Goal: Task Accomplishment & Management: Manage account settings

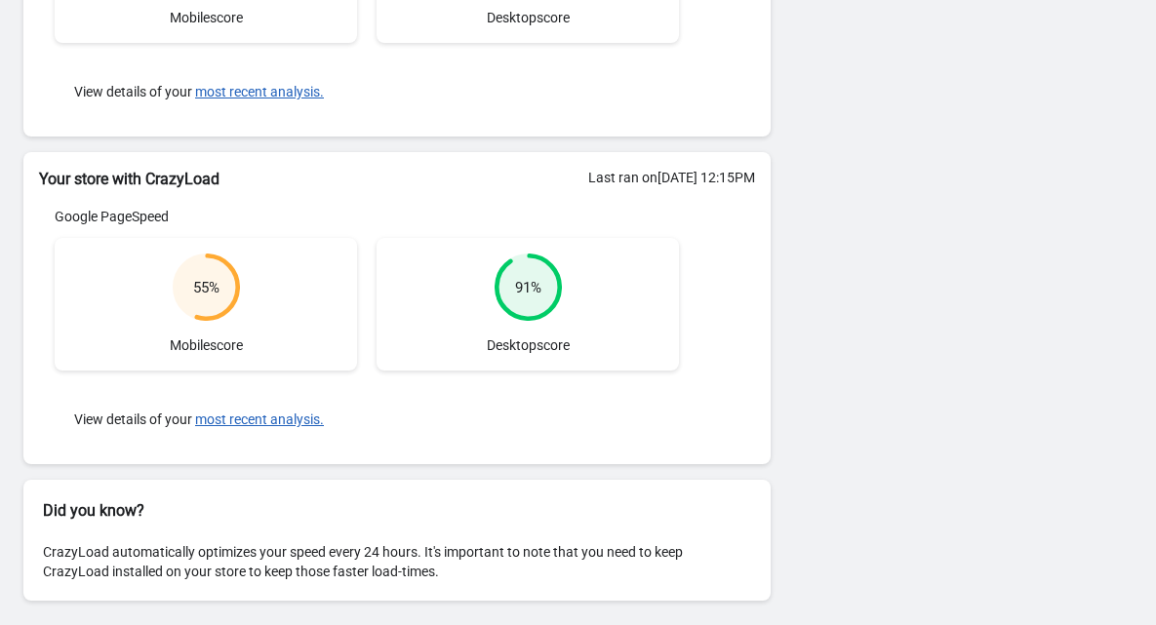
scroll to position [416, 0]
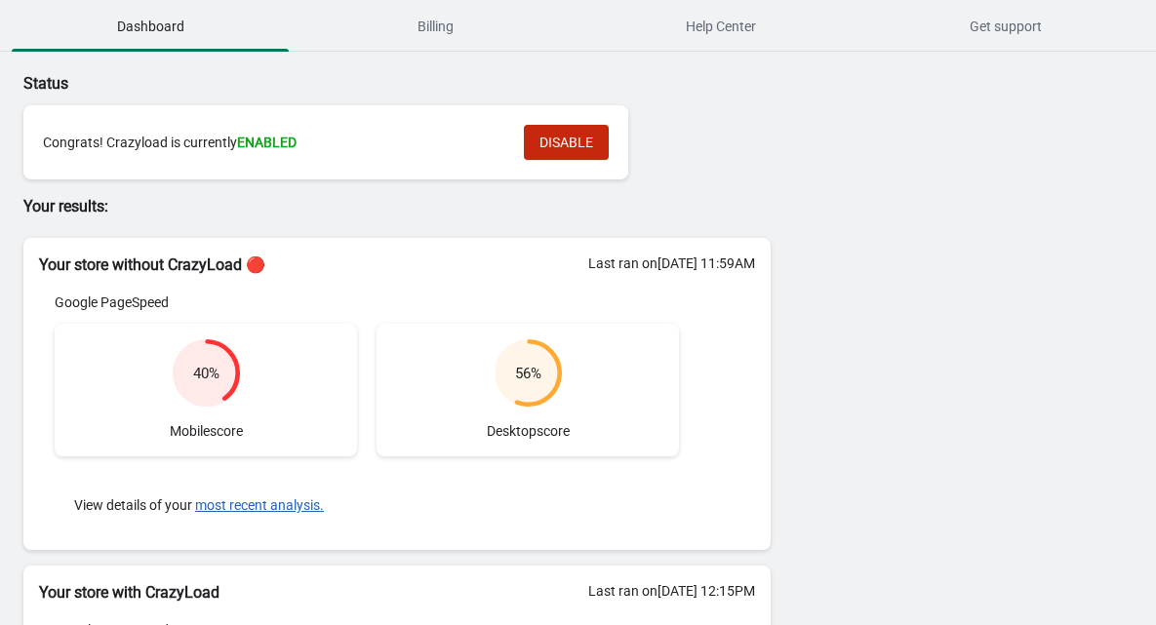
scroll to position [372, 0]
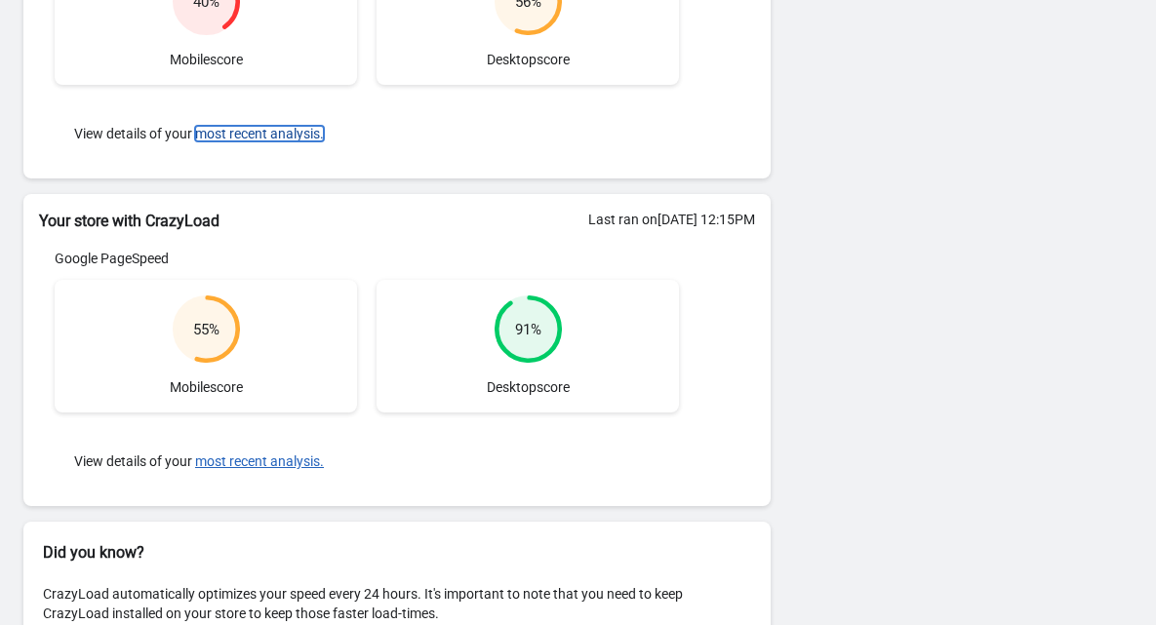
click at [290, 132] on button "most recent analysis." at bounding box center [259, 134] width 129 height 16
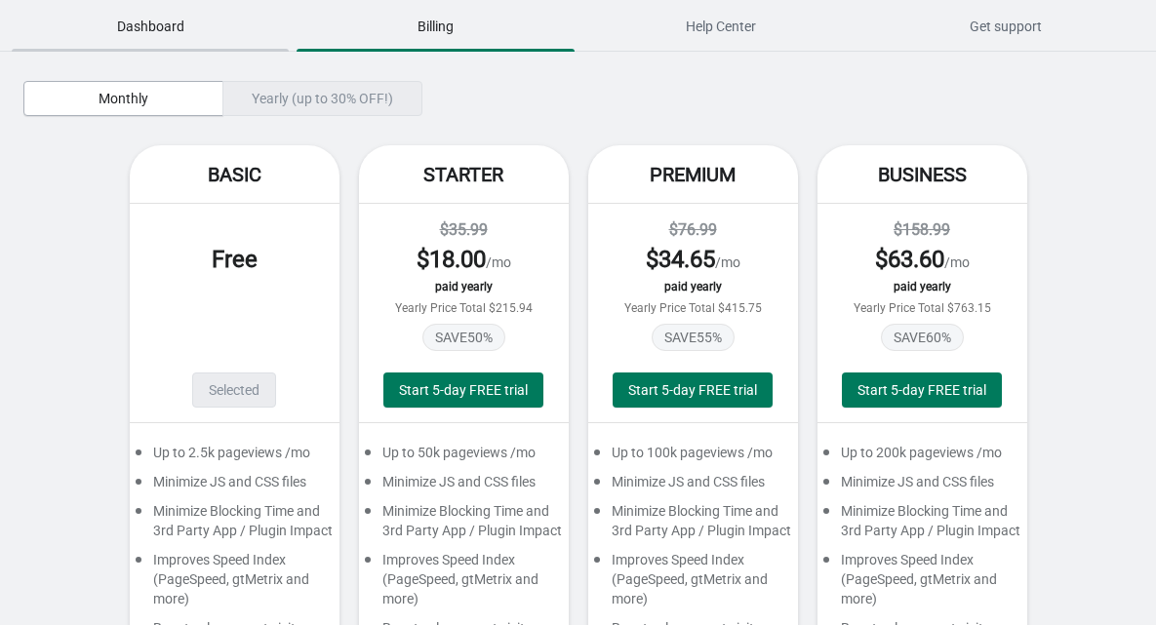
click at [161, 14] on span "Dashboard" at bounding box center [150, 26] width 277 height 35
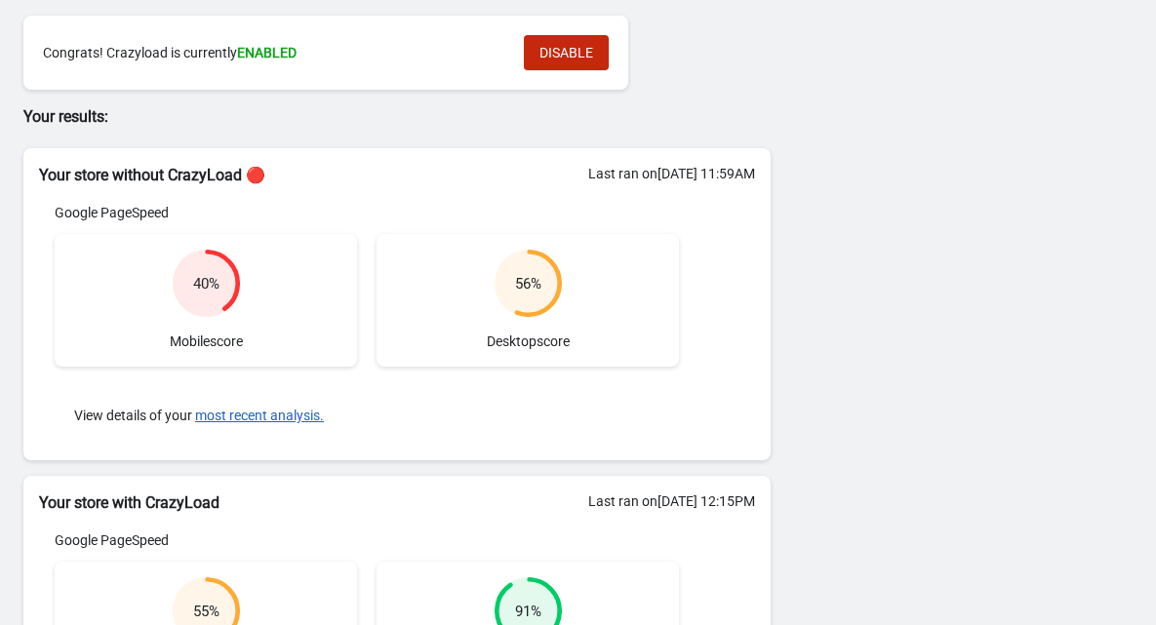
scroll to position [10, 0]
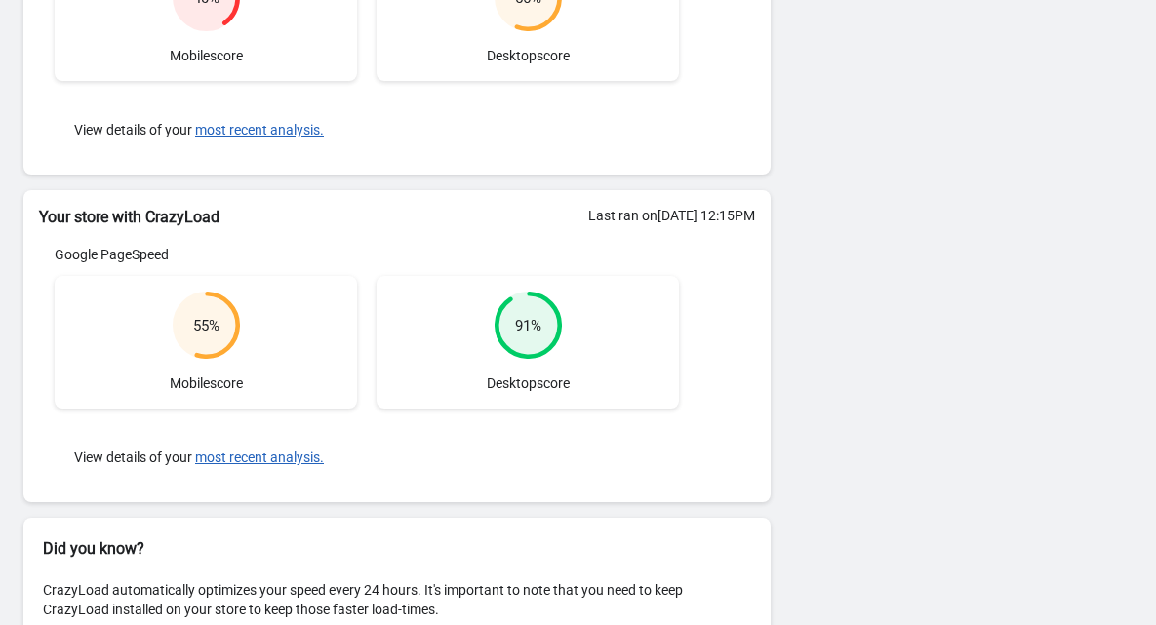
scroll to position [416, 0]
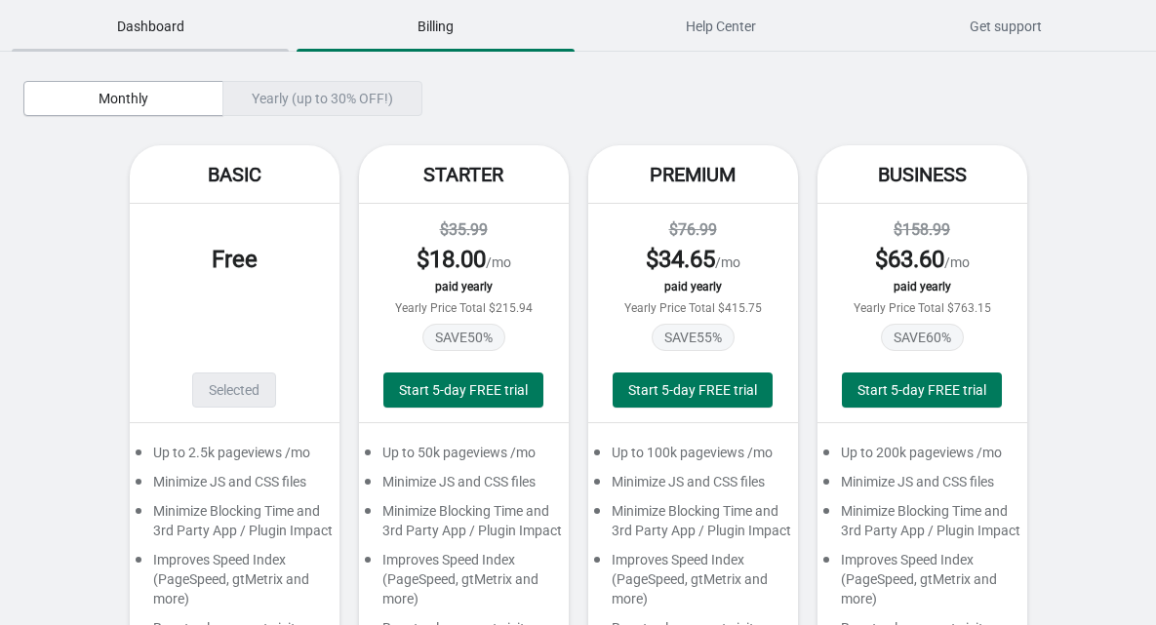
click at [138, 31] on span "Dashboard" at bounding box center [150, 26] width 277 height 35
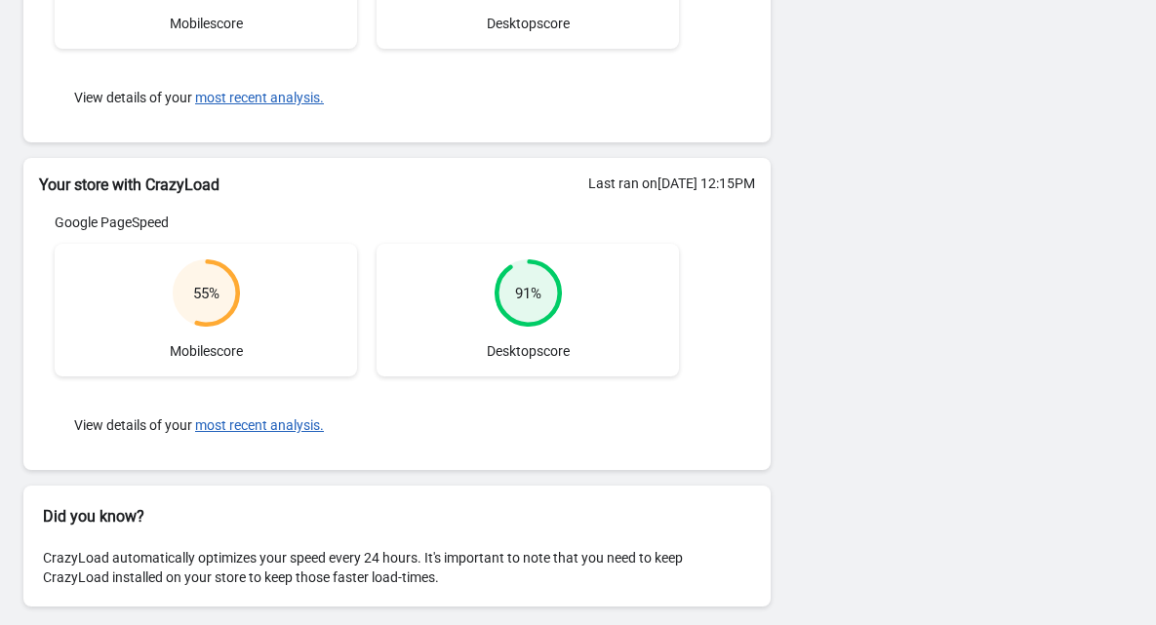
scroll to position [88, 0]
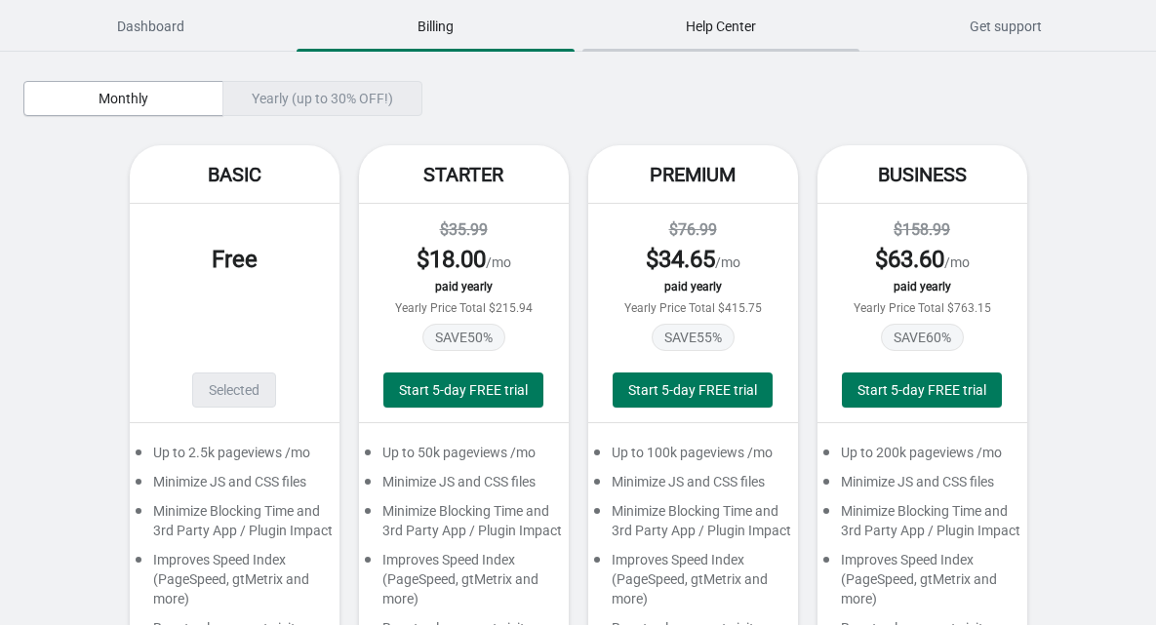
click at [674, 20] on span "Help Center" at bounding box center [720, 26] width 277 height 35
click at [175, 19] on span "Dashboard" at bounding box center [150, 26] width 277 height 35
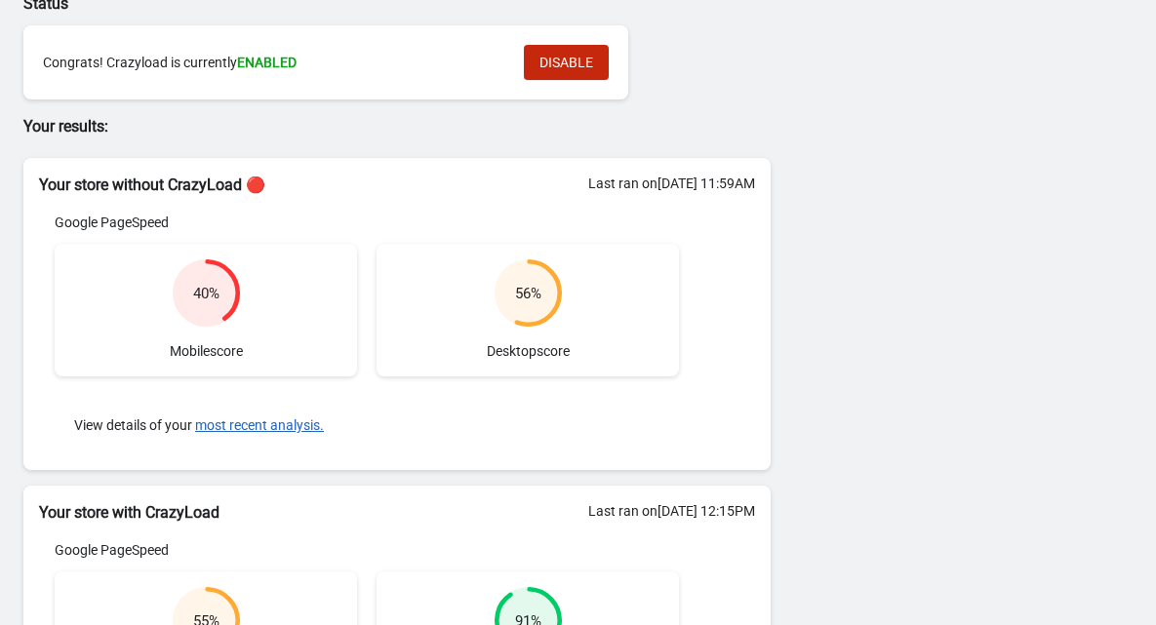
scroll to position [288, 0]
